Goal: Information Seeking & Learning: Learn about a topic

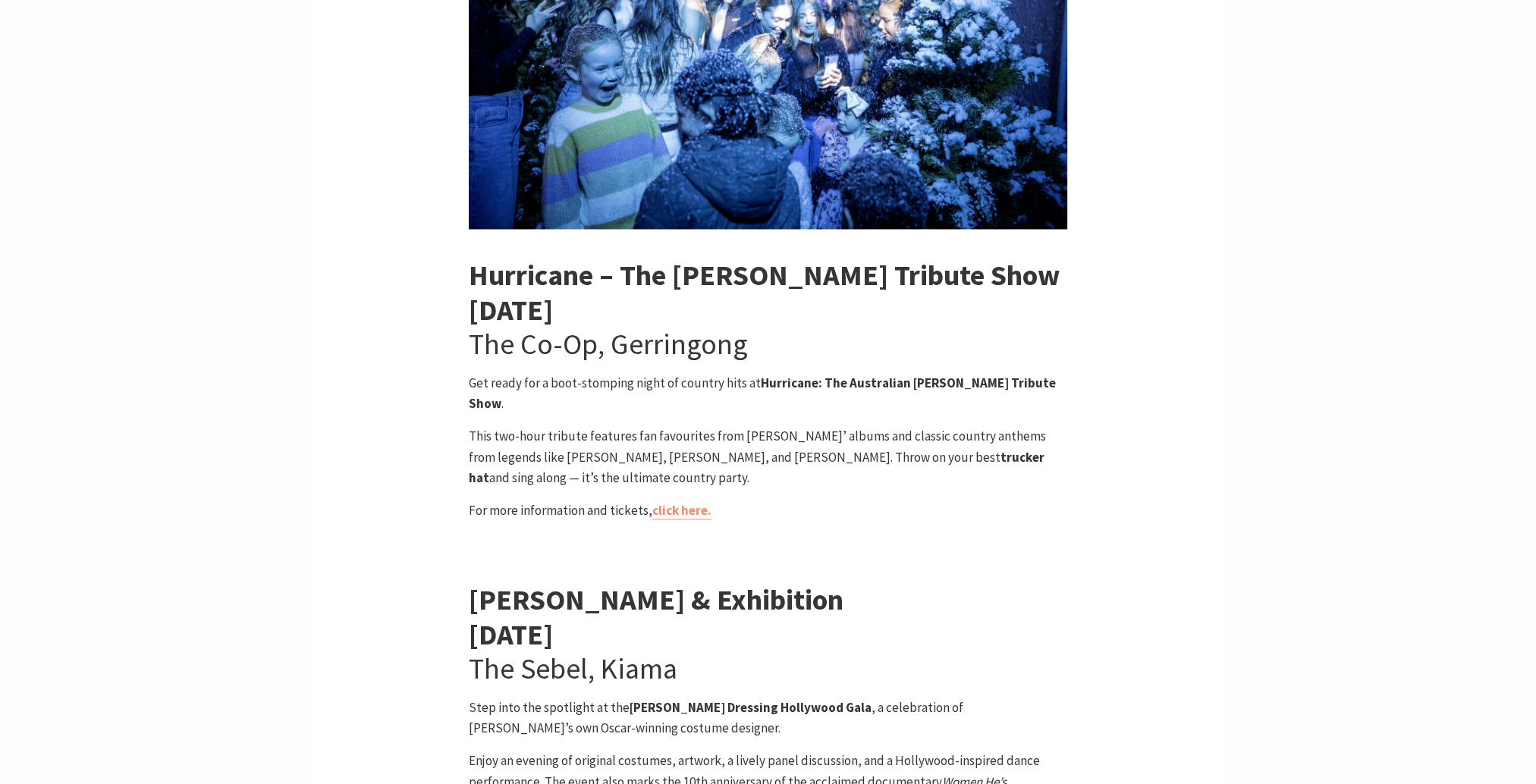
scroll to position [2957, 0]
drag, startPoint x: 637, startPoint y: 373, endPoint x: 466, endPoint y: 339, distance: 174.3
drag, startPoint x: 466, startPoint y: 339, endPoint x: 617, endPoint y: 345, distance: 151.1
copy p "This two-hour tribute features fan favourites from [PERSON_NAME]’ albums and cl…"
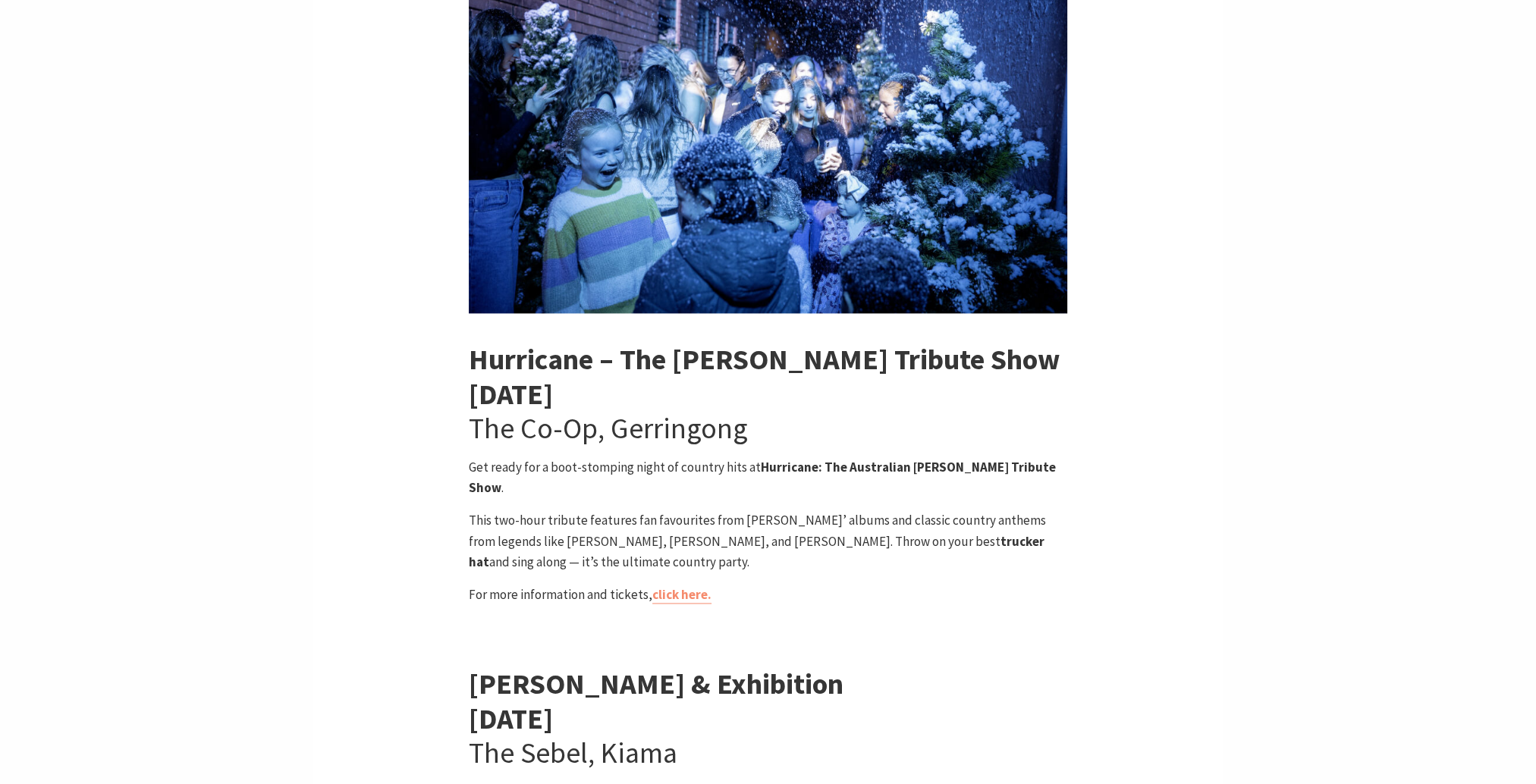
scroll to position [2730, 0]
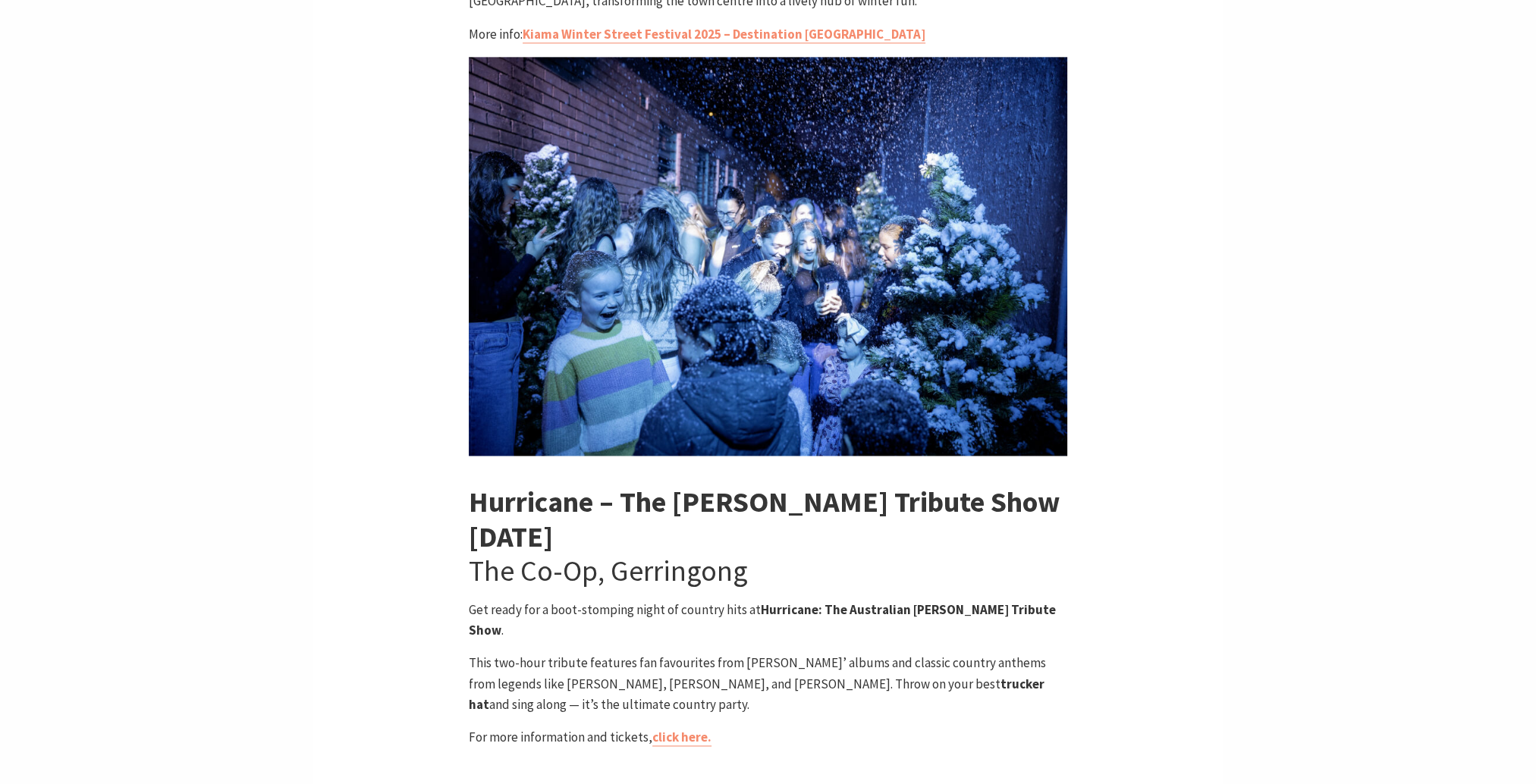
drag, startPoint x: 883, startPoint y: 537, endPoint x: 874, endPoint y: 524, distance: 15.8
click at [883, 600] on p "Get ready for a boot-stomping night of country hits at Hurricane: The [DEMOGRAP…" at bounding box center [768, 620] width 598 height 41
click at [872, 601] on strong "Hurricane: The Australian [PERSON_NAME] Tribute Show" at bounding box center [762, 620] width 587 height 38
